Goal: Check status: Check status

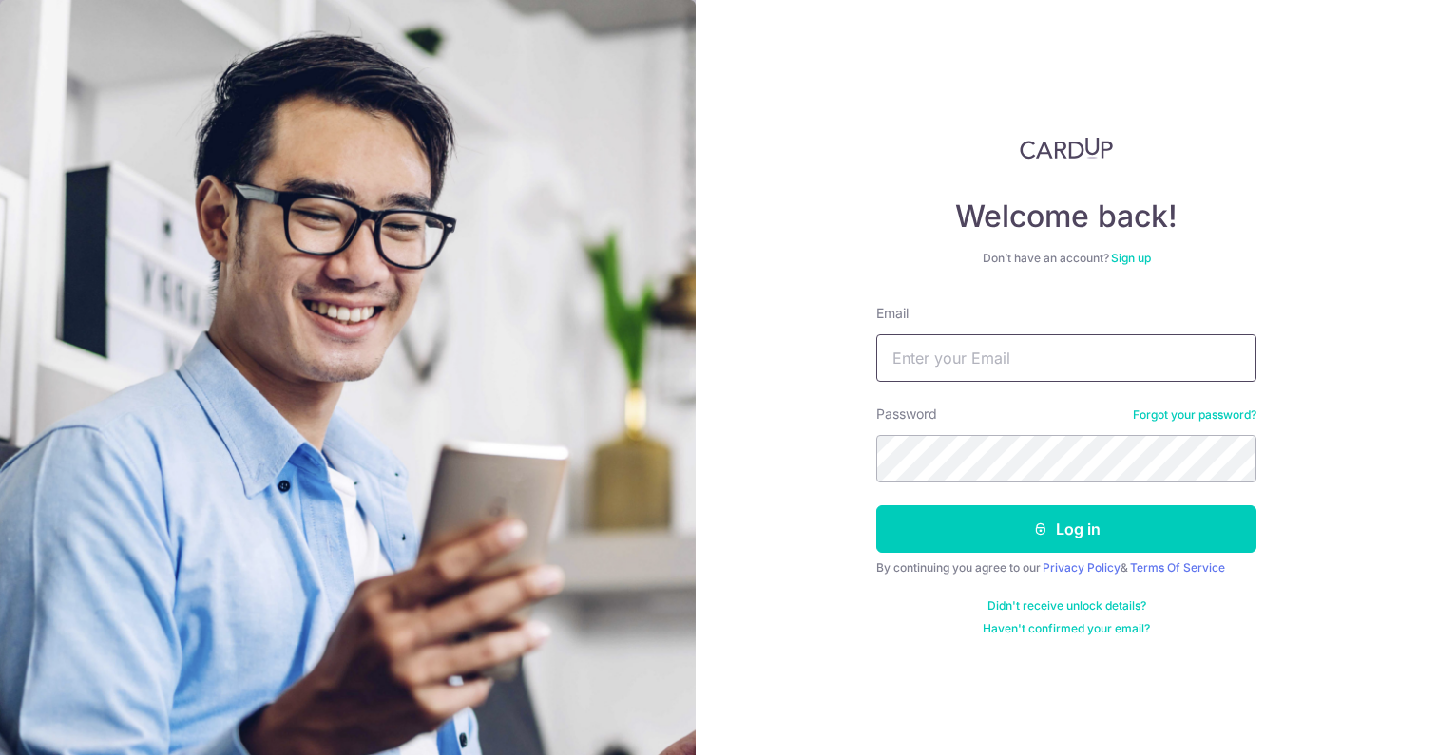
type input "[EMAIL_ADDRESS][DOMAIN_NAME]"
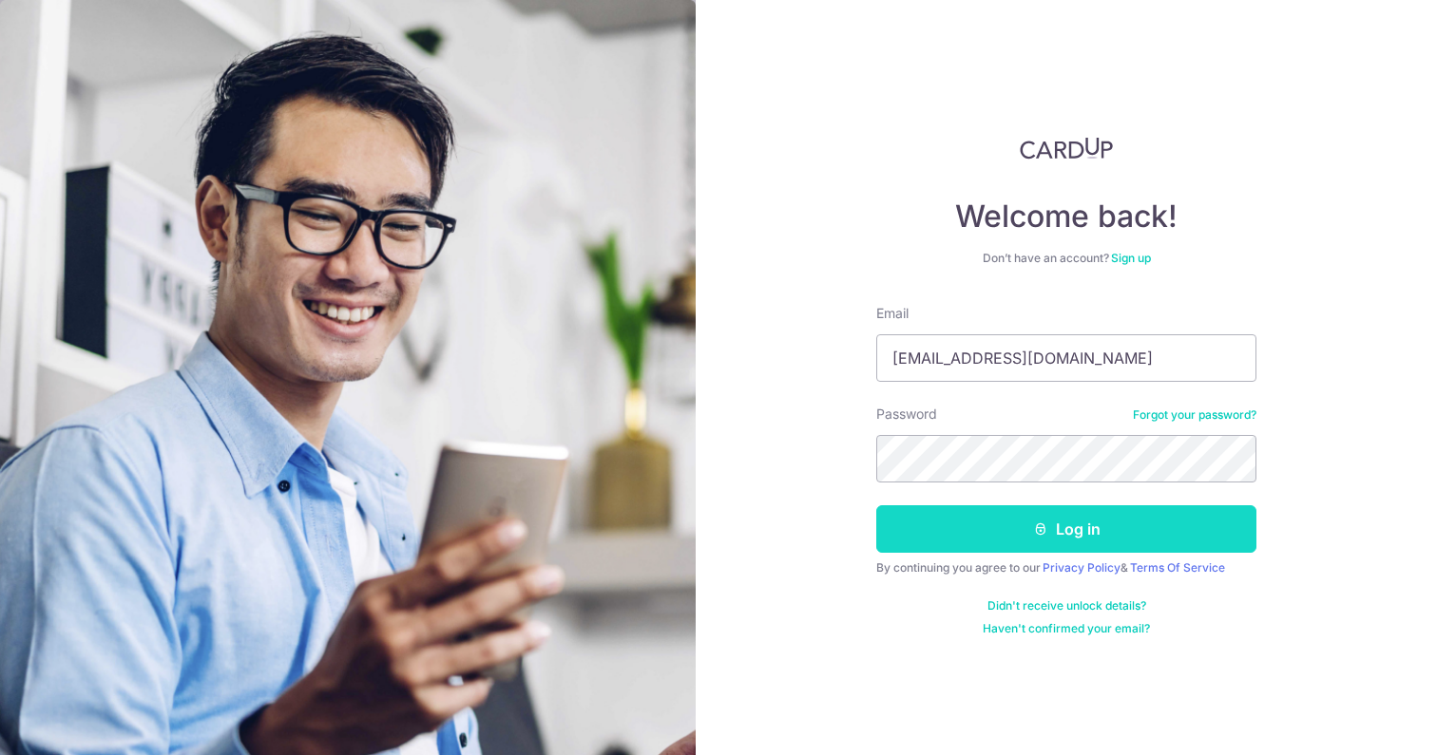
click at [1005, 537] on button "Log in" at bounding box center [1066, 529] width 380 height 48
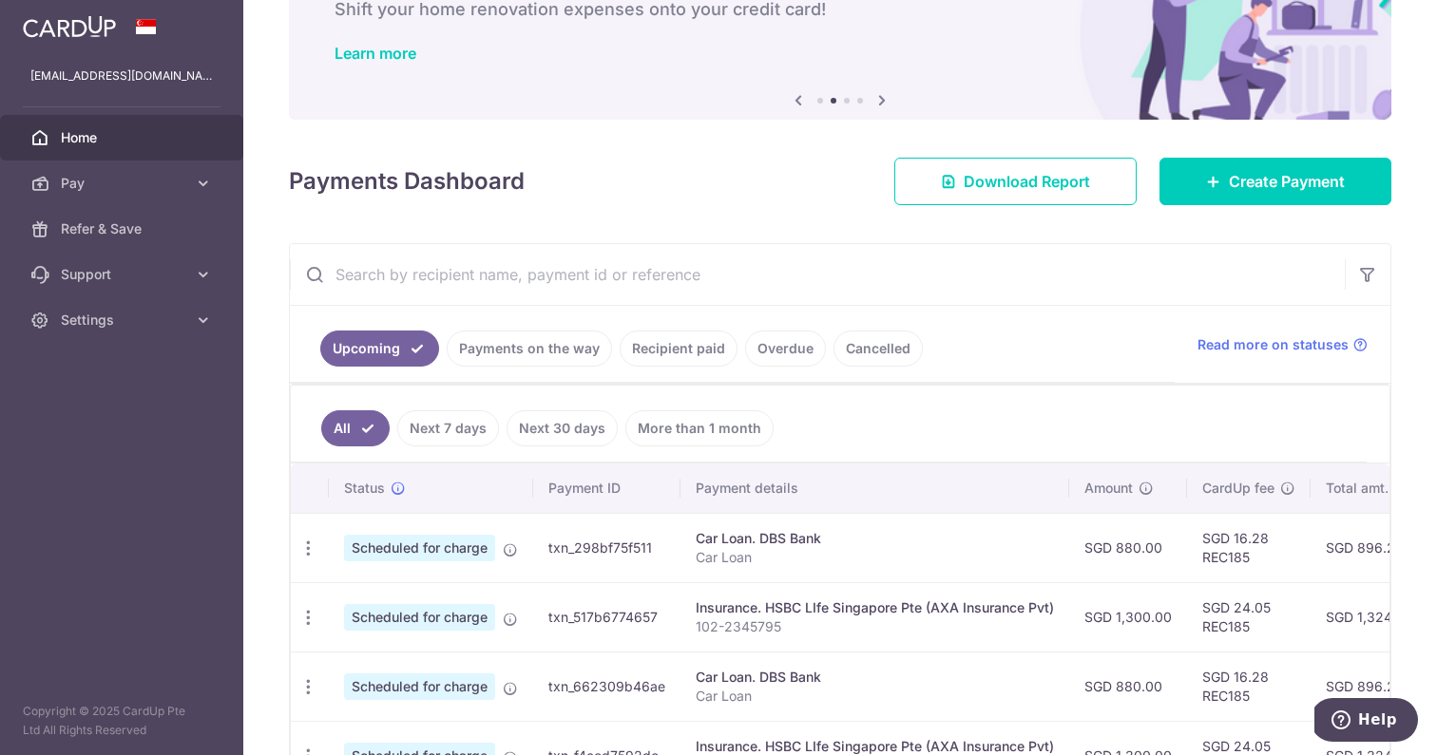
click at [688, 347] on link "Recipient paid" at bounding box center [679, 349] width 118 height 36
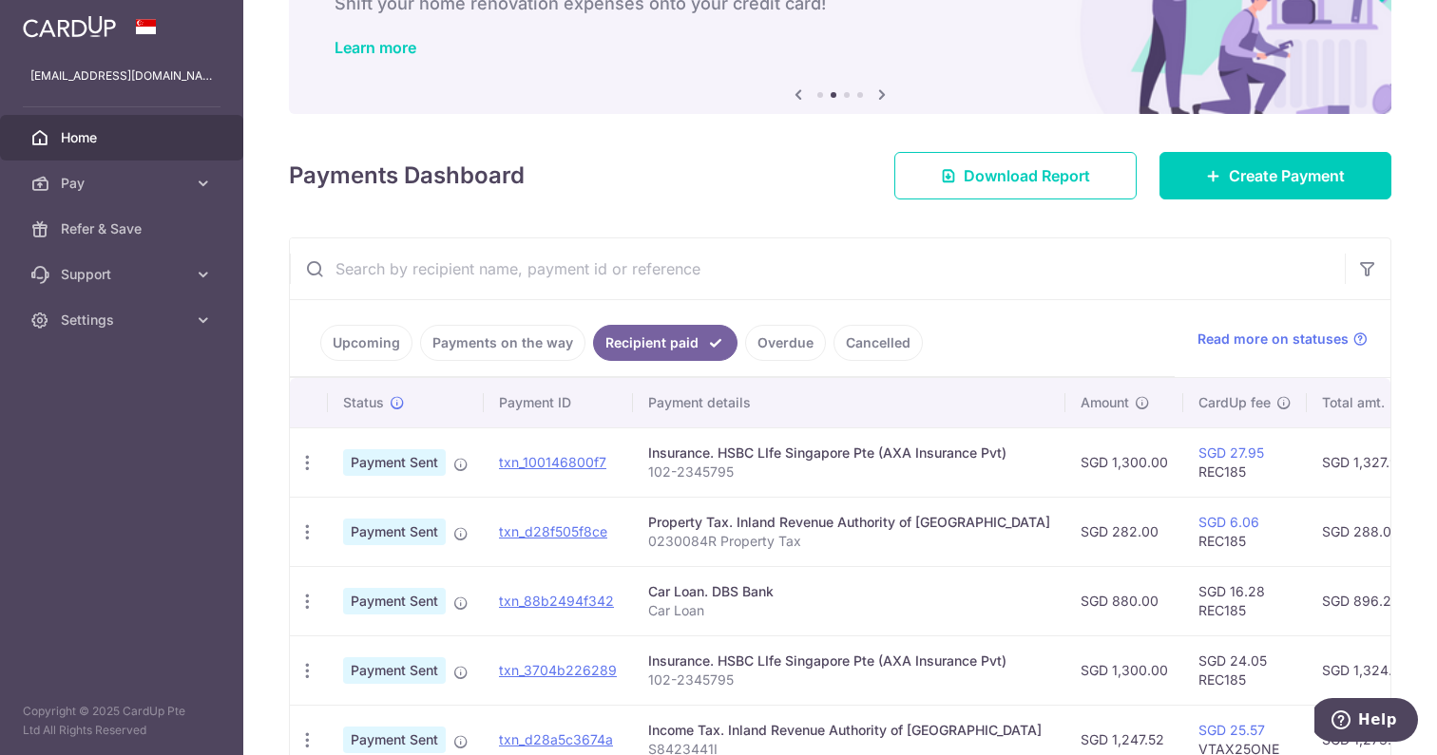
click at [515, 473] on td "txn_100146800f7" at bounding box center [558, 462] width 149 height 69
click at [525, 464] on link "txn_100146800f7" at bounding box center [552, 462] width 107 height 16
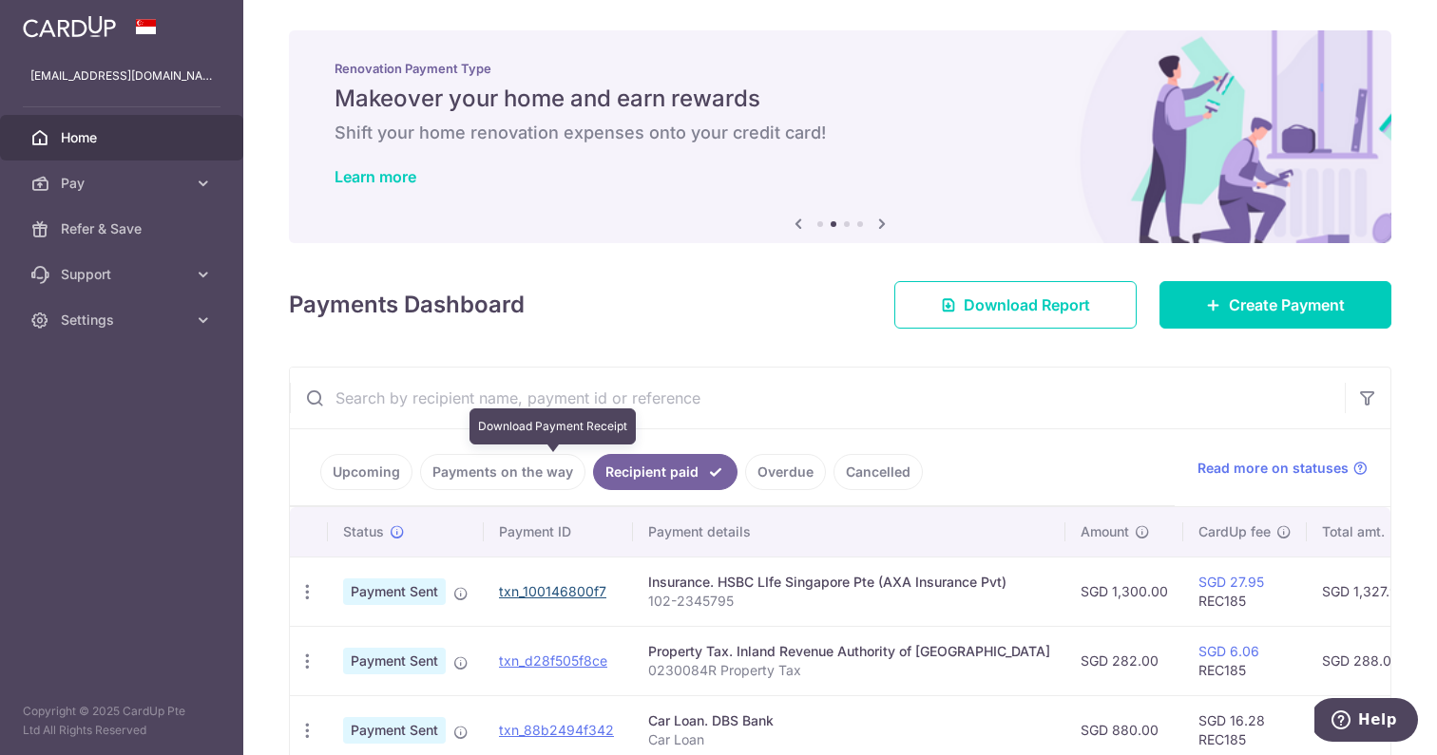
scroll to position [11, 0]
